Goal: Task Accomplishment & Management: Complete application form

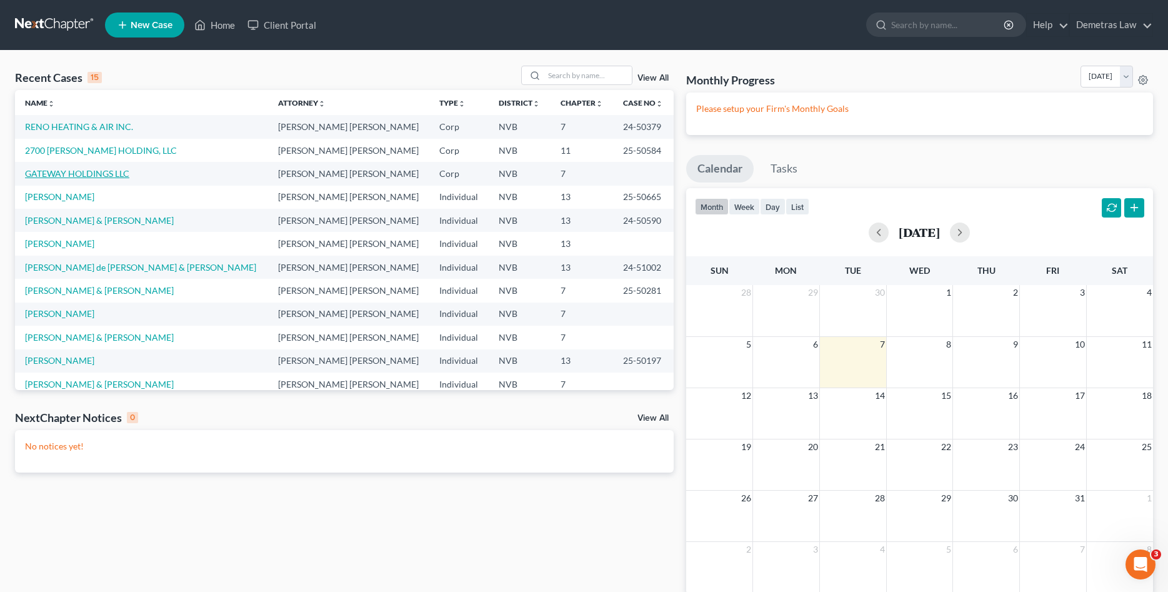
click at [65, 169] on link "GATEWAY HOLDINGS LLC" at bounding box center [77, 173] width 104 height 11
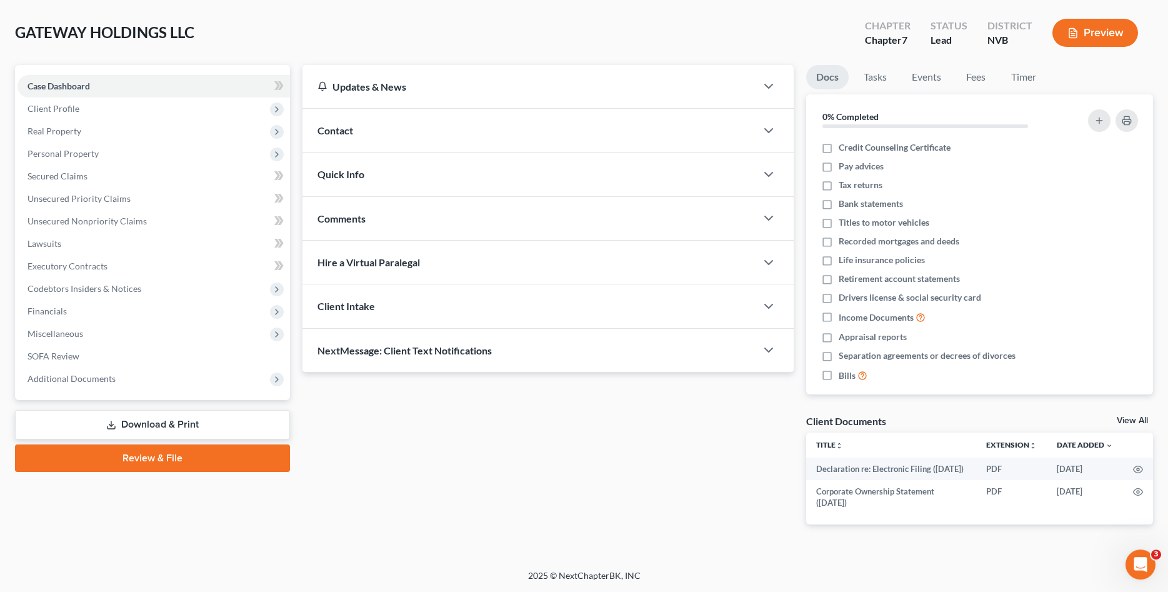
scroll to position [66, 0]
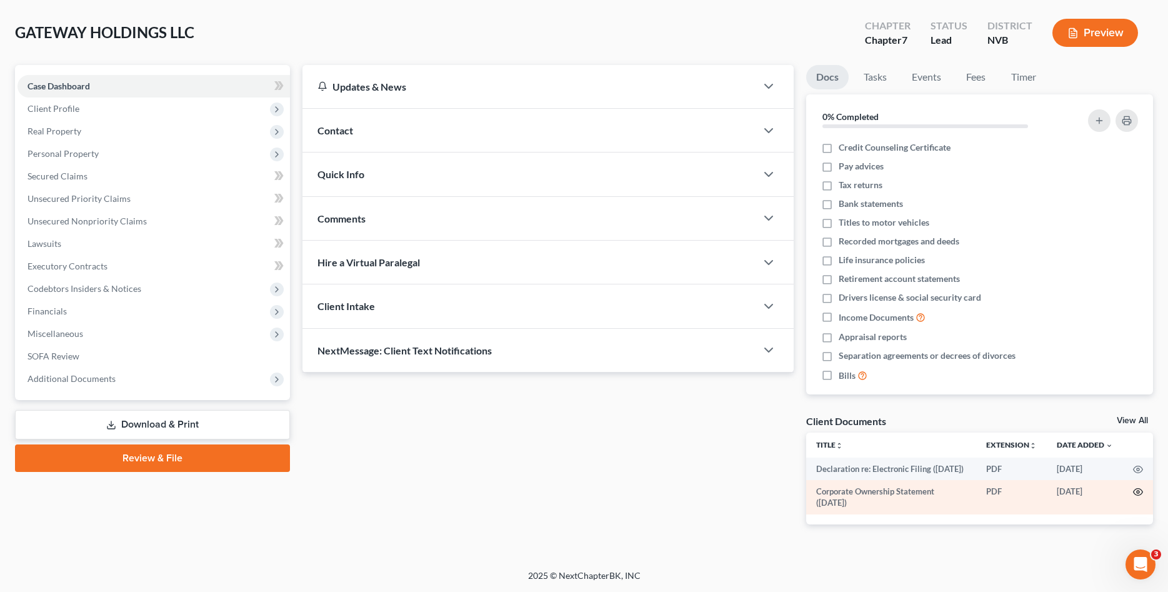
click at [1136, 489] on icon "button" at bounding box center [1138, 492] width 10 height 10
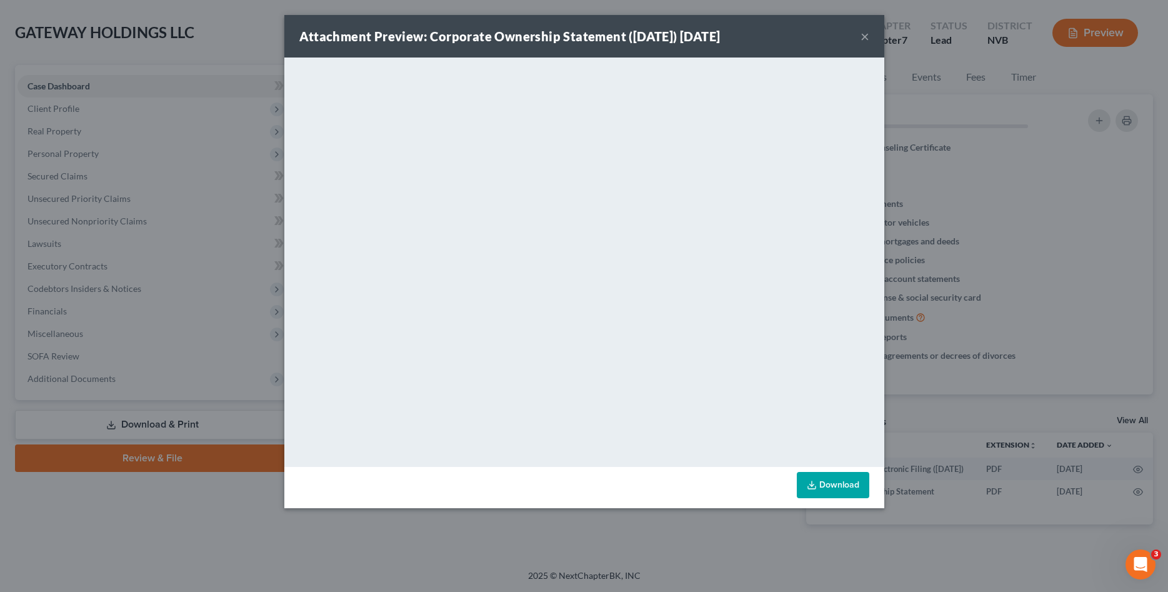
click at [867, 38] on button "×" at bounding box center [864, 36] width 9 height 15
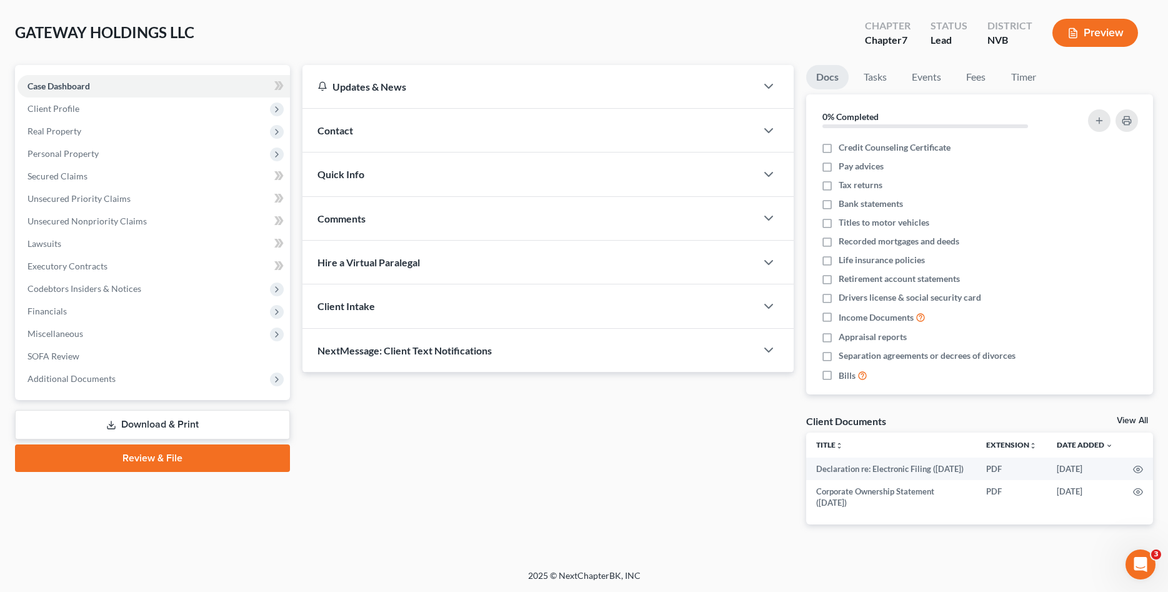
click at [205, 410] on link "Download & Print" at bounding box center [152, 424] width 275 height 29
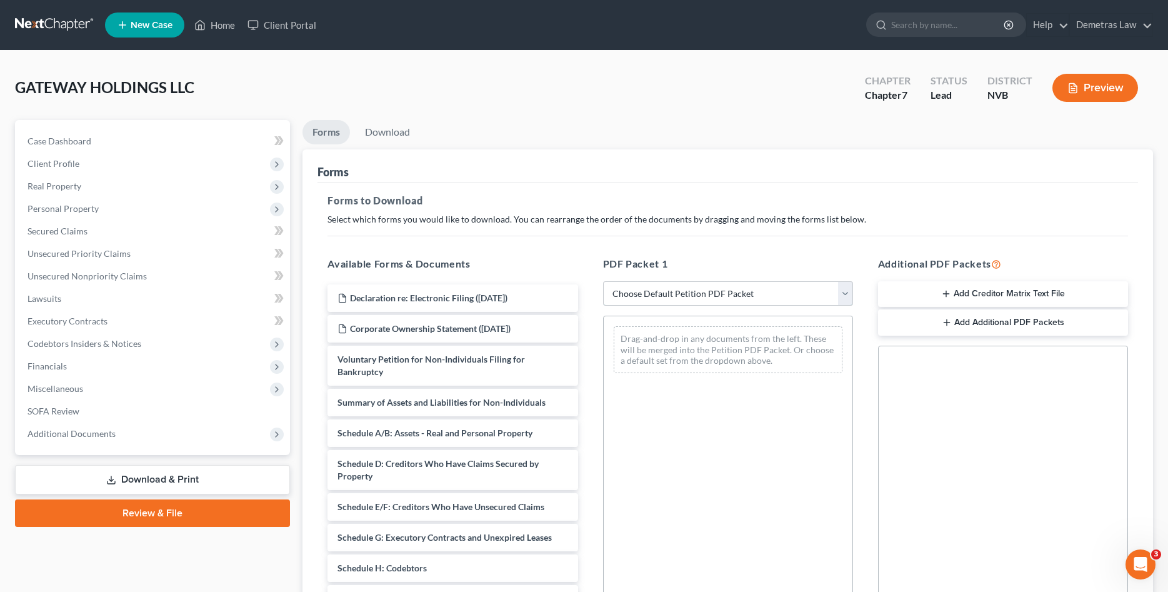
click at [603, 281] on select "Choose Default Petition PDF Packet Complete Bankruptcy Petition (all forms and …" at bounding box center [728, 293] width 250 height 25
select select "0"
click option "Complete Bankruptcy Petition (all forms and schedules)" at bounding box center [0, 0] width 0 height 0
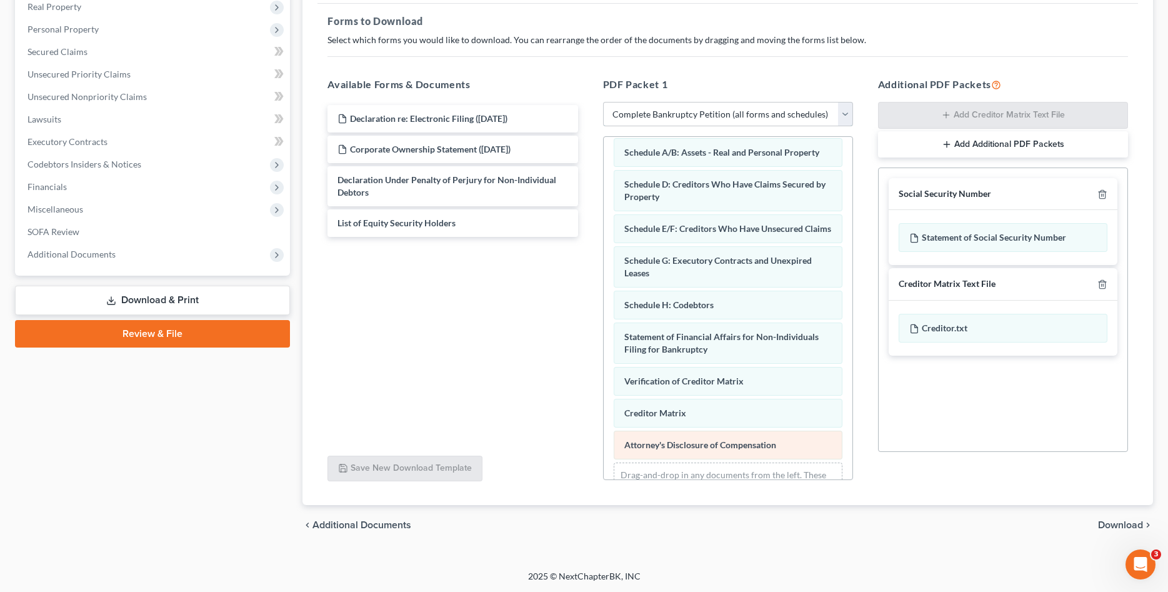
scroll to position [74, 0]
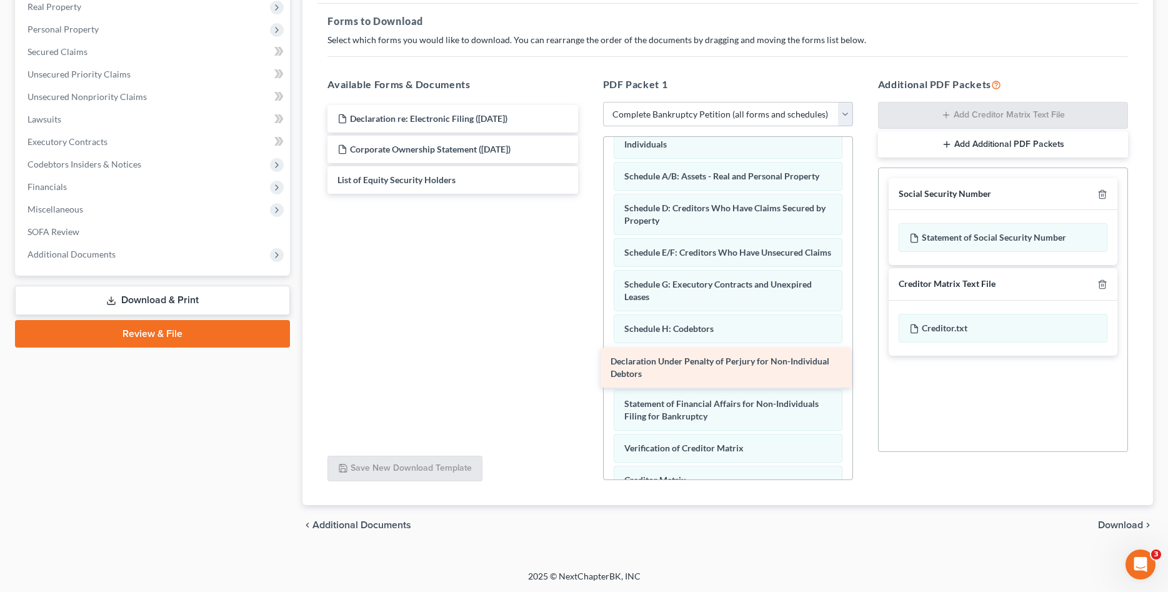
drag, startPoint x: 385, startPoint y: 186, endPoint x: 658, endPoint y: 368, distance: 328.1
click at [587, 194] on div "Declaration Under Penalty of Perjury for Non-Individual Debtors Declaration re:…" at bounding box center [452, 149] width 270 height 89
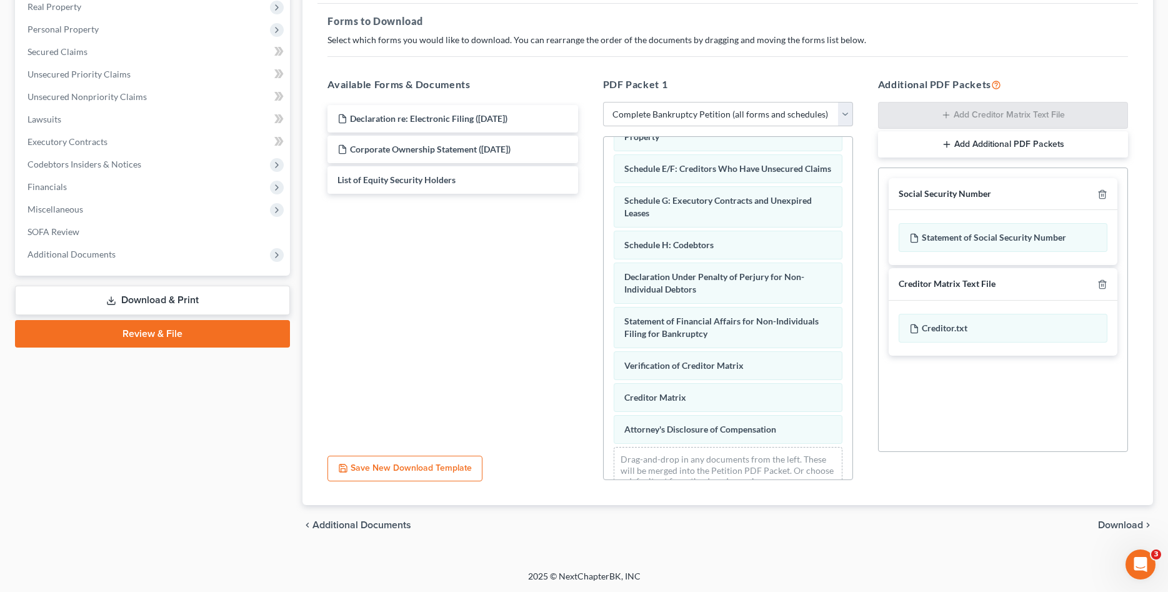
scroll to position [182, 0]
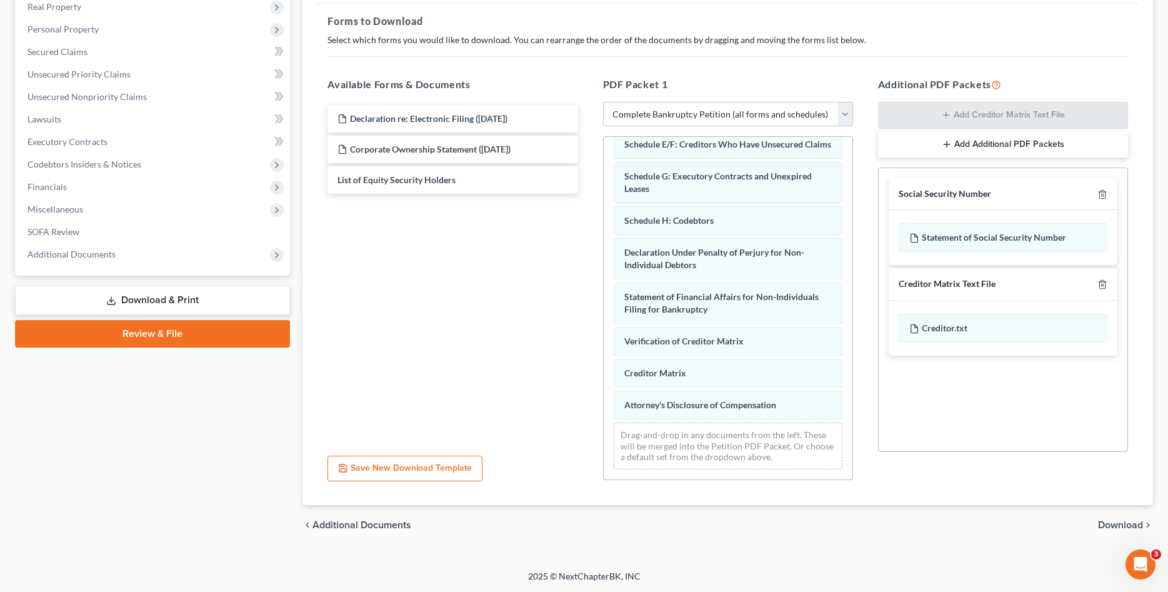
click at [144, 331] on link "Review & File" at bounding box center [152, 333] width 275 height 27
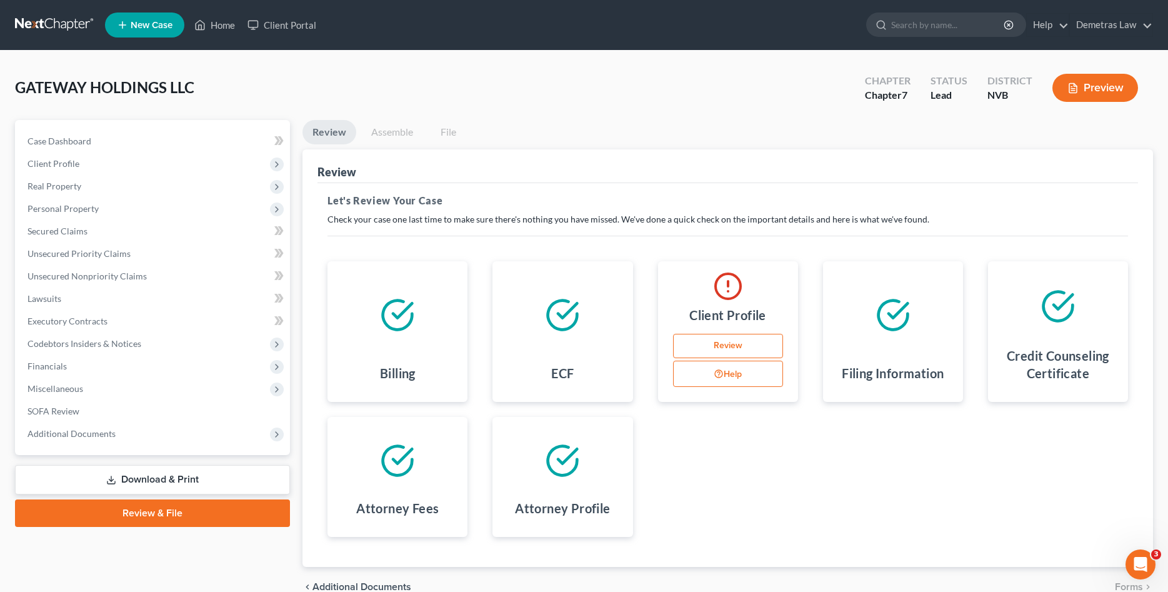
click at [692, 351] on link "Review" at bounding box center [728, 346] width 110 height 25
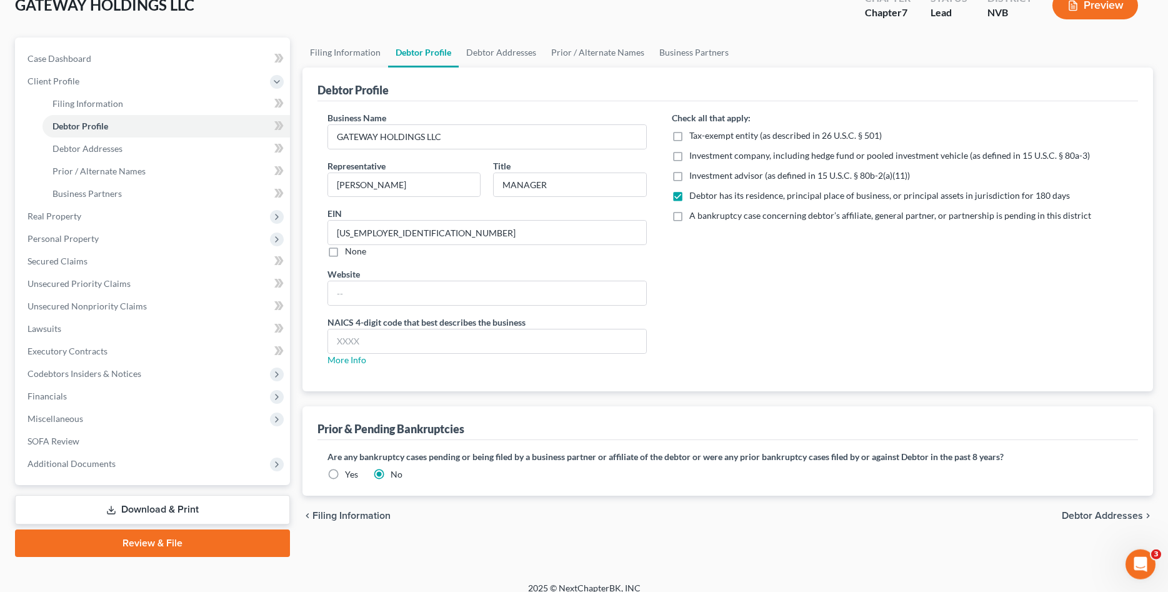
scroll to position [94, 0]
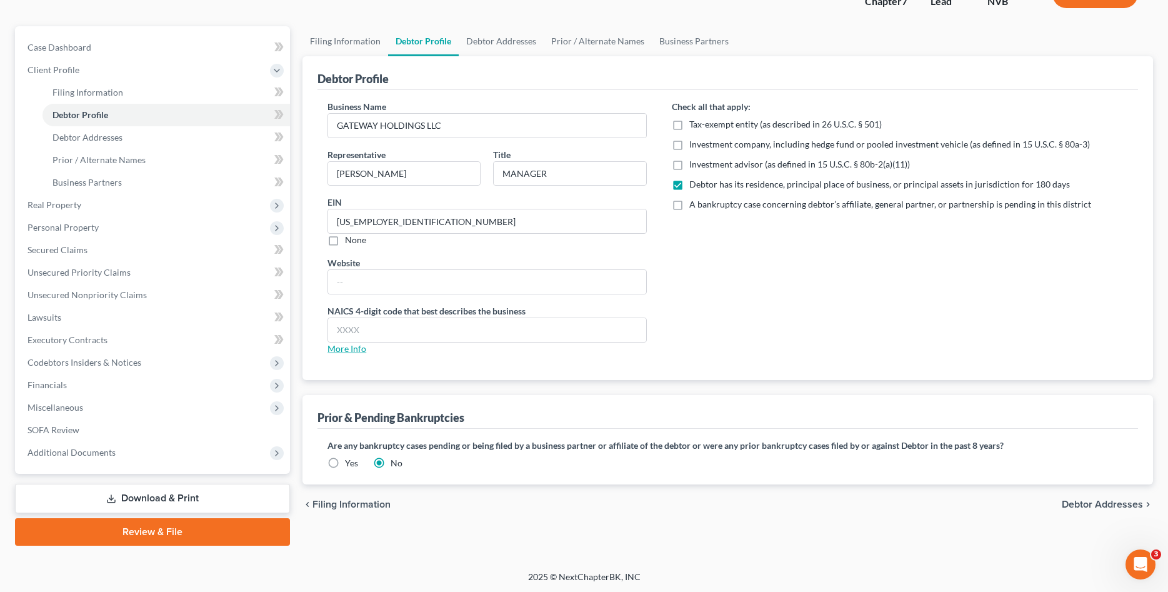
click at [345, 348] on link "More Info" at bounding box center [346, 348] width 39 height 11
click at [374, 330] on input "text" at bounding box center [486, 330] width 317 height 24
click at [339, 347] on link "More Info" at bounding box center [346, 348] width 39 height 11
click at [377, 327] on input "text" at bounding box center [486, 330] width 317 height 24
type input "3121"
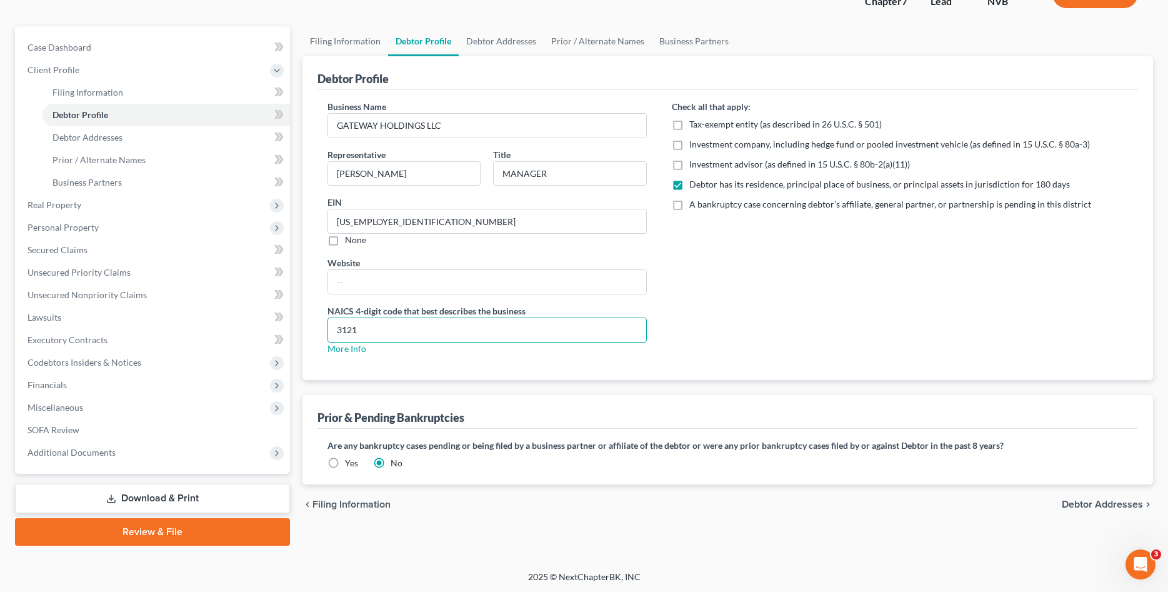
click at [1071, 505] on span "Debtor Addresses" at bounding box center [1102, 504] width 81 height 10
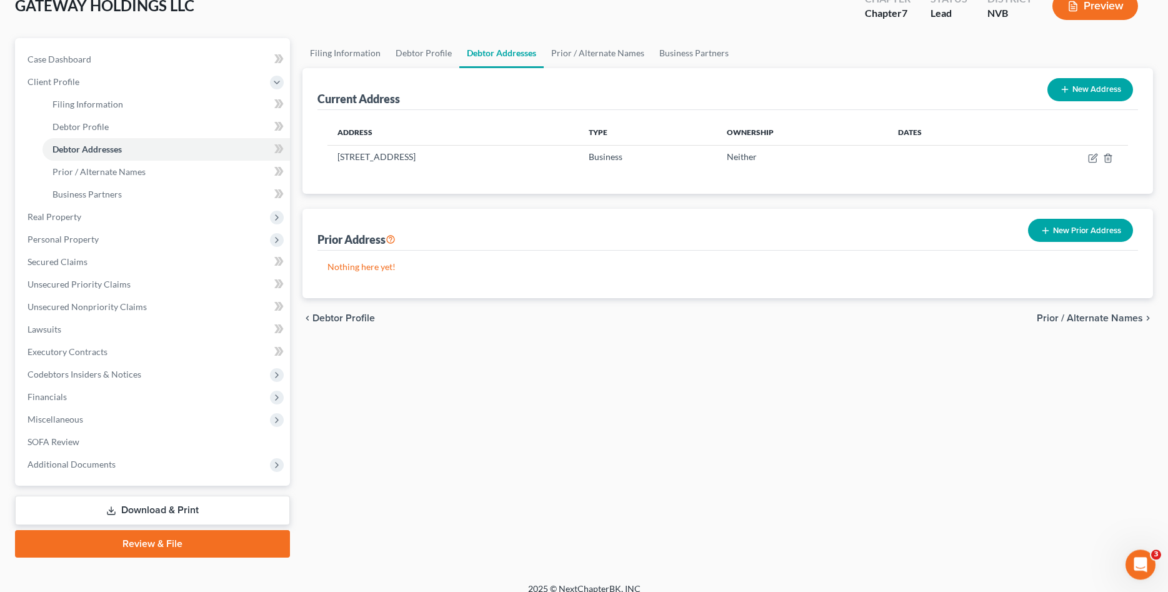
scroll to position [94, 0]
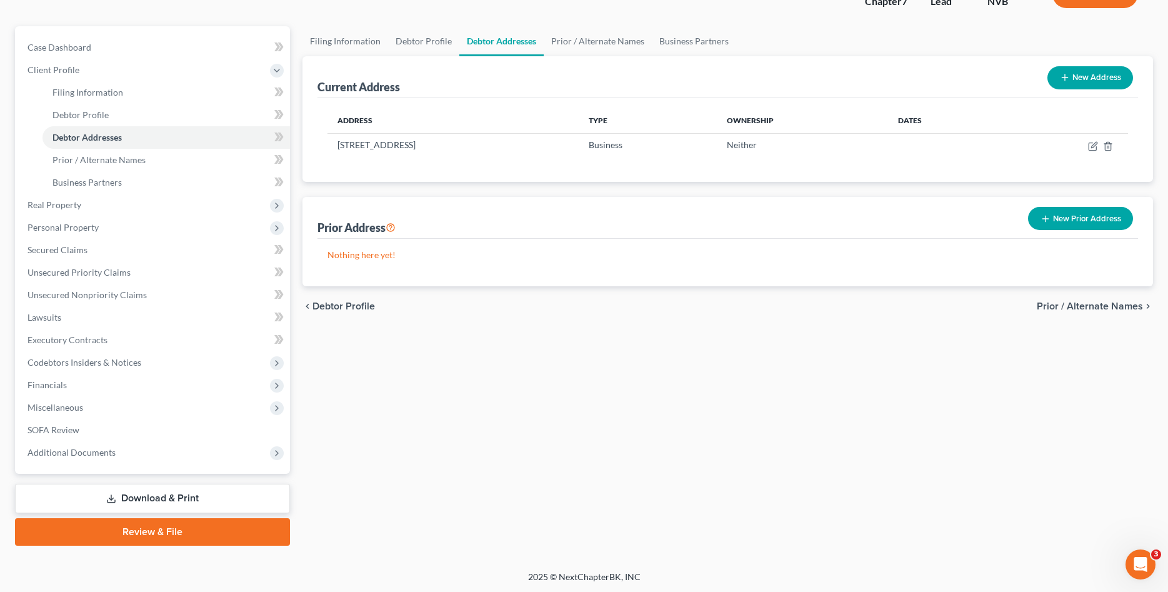
drag, startPoint x: 222, startPoint y: 534, endPoint x: 276, endPoint y: 531, distance: 53.8
click at [222, 532] on link "Review & File" at bounding box center [152, 531] width 275 height 27
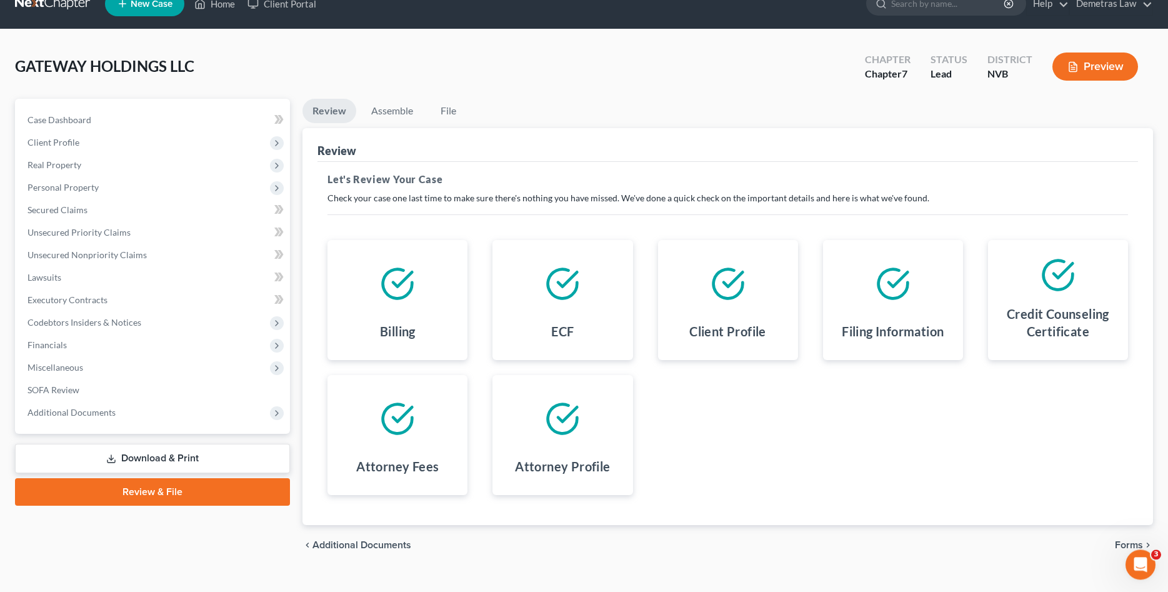
scroll to position [41, 0]
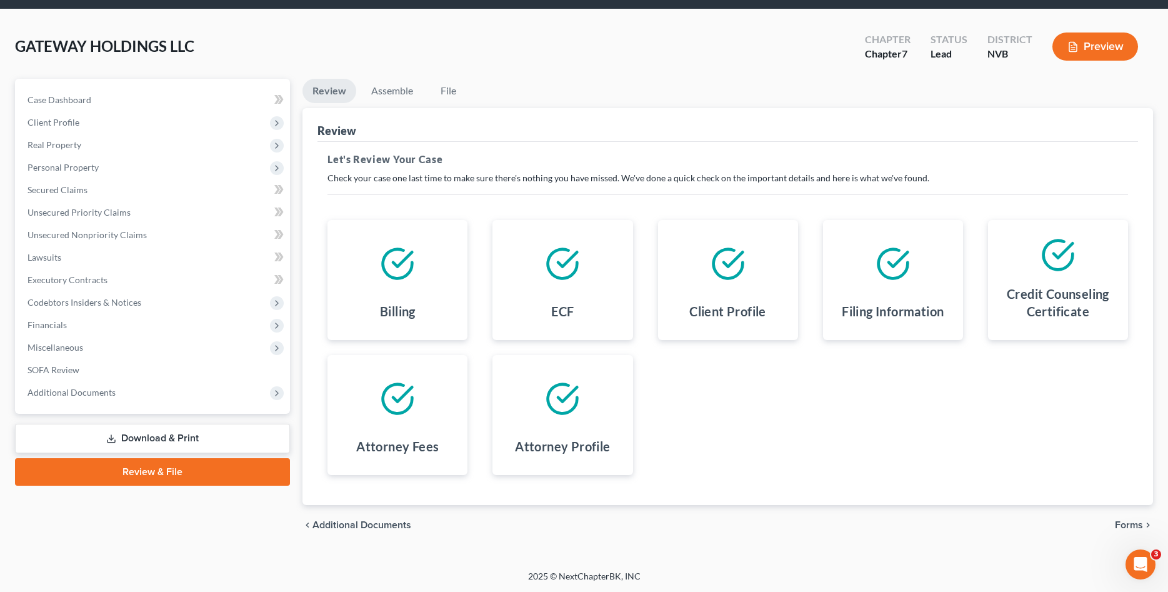
click at [1128, 521] on span "Forms" at bounding box center [1129, 525] width 28 height 10
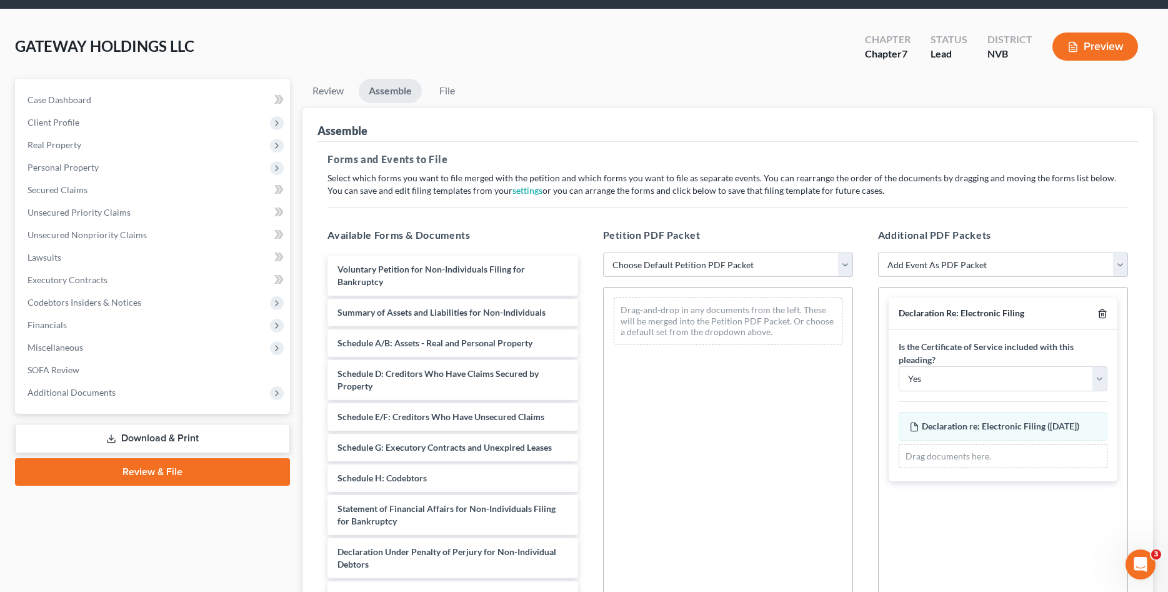
click at [1102, 312] on icon "button" at bounding box center [1102, 314] width 10 height 10
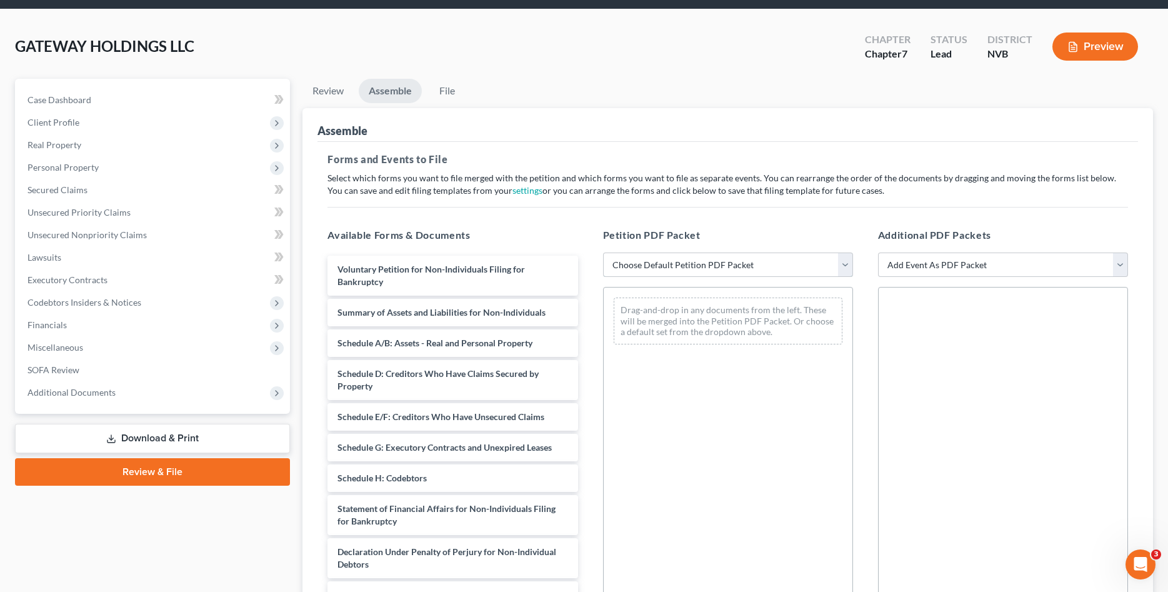
click at [603, 252] on select "Choose Default Petition PDF Packet Complete Bankruptcy Petition (all forms and …" at bounding box center [728, 264] width 250 height 25
select select "0"
click option "Complete Bankruptcy Petition (all forms and schedules)" at bounding box center [0, 0] width 0 height 0
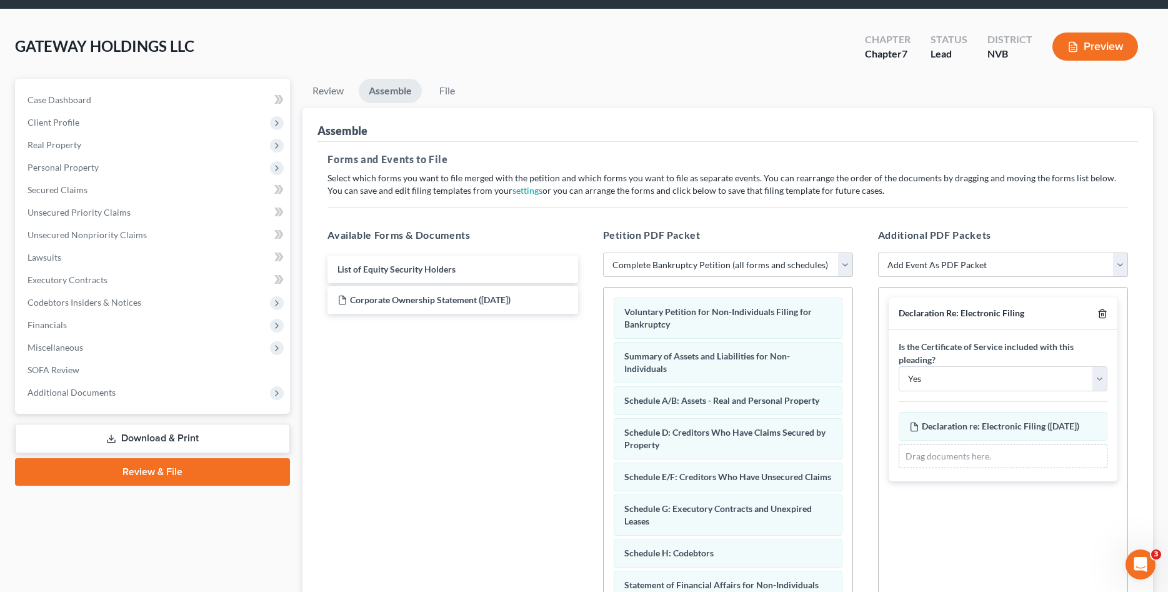
click at [1102, 312] on icon "button" at bounding box center [1102, 314] width 10 height 10
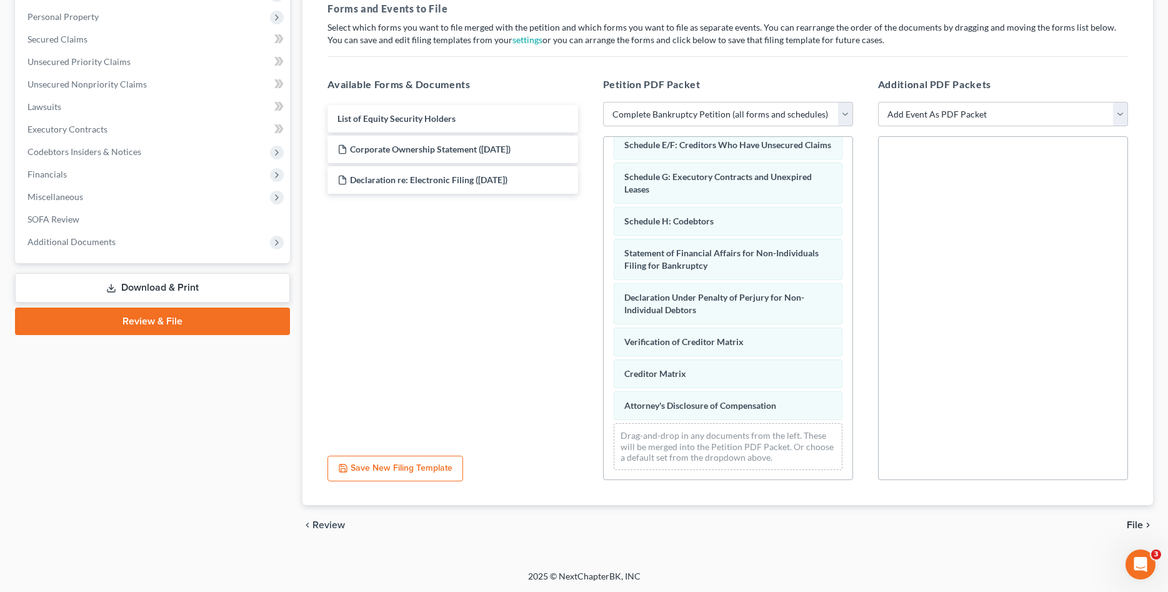
scroll to position [182, 0]
